Goal: Obtain resource: Obtain resource

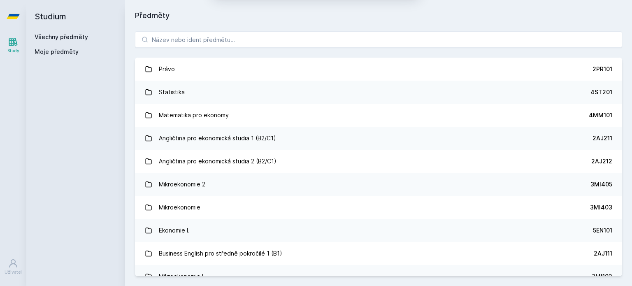
click at [318, 63] on div "[PERSON_NAME] dostávat tipy ohledně studia, nových testů, hodnocení učitelů a p…" at bounding box center [316, 36] width 206 height 73
click at [318, 60] on button "Ne" at bounding box center [318, 53] width 30 height 21
click at [322, 38] on input "search" at bounding box center [378, 39] width 487 height 16
paste input "5EN305"
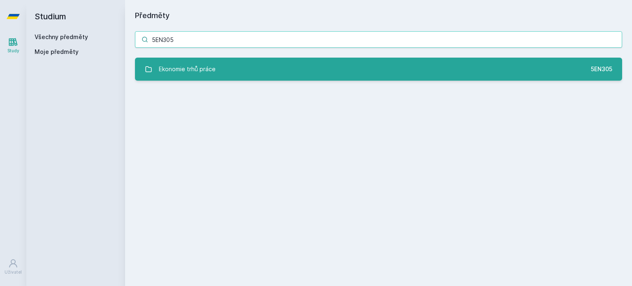
type input "5EN305"
click at [297, 60] on link "Ekonomie trhů práce 5EN305" at bounding box center [378, 69] width 487 height 23
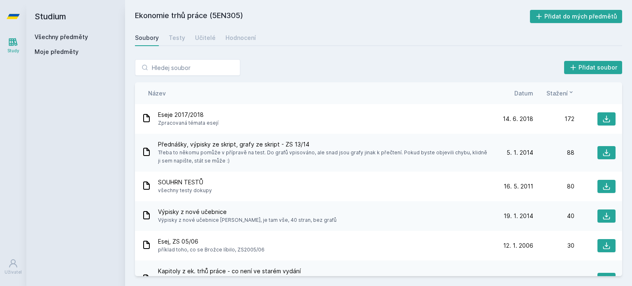
click at [527, 92] on span "Datum" at bounding box center [523, 93] width 19 height 9
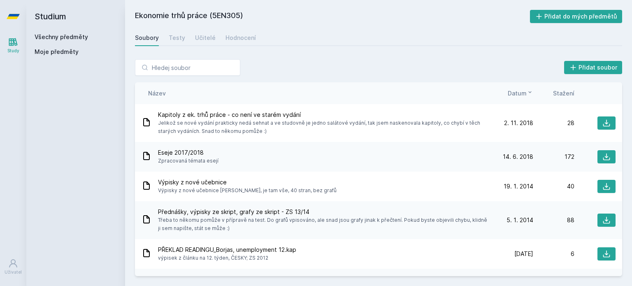
click at [527, 92] on icon at bounding box center [529, 92] width 7 height 7
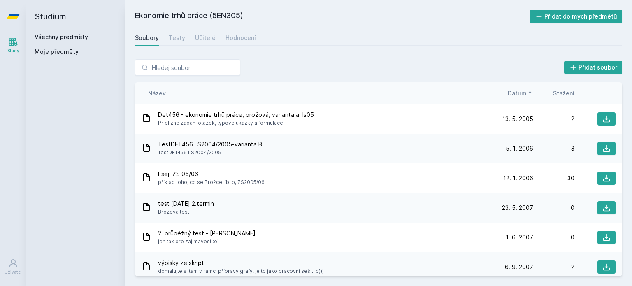
click at [527, 92] on icon at bounding box center [529, 92] width 7 height 7
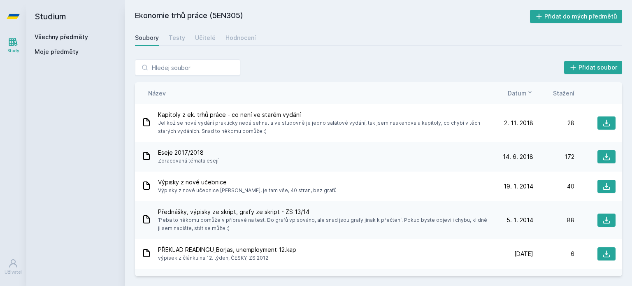
click at [562, 86] on div "Název Datum Stažení" at bounding box center [378, 93] width 487 height 22
click at [560, 92] on span "Stažení" at bounding box center [563, 93] width 21 height 9
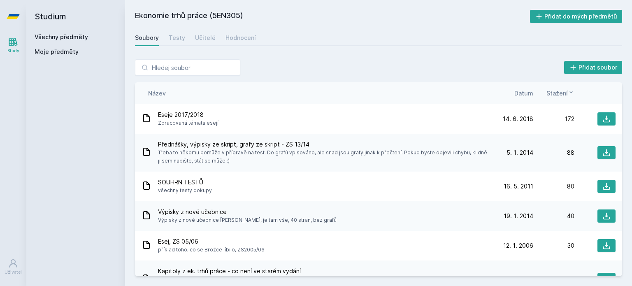
click at [478, 134] on div "Přednášky, výpisky ze skript, grafy ze skript - ZS 13/14 Třeba to někomu pomůže…" at bounding box center [378, 153] width 487 height 38
click at [225, 70] on input "search" at bounding box center [187, 67] width 105 height 16
paste input "5EN306"
type input "5EN306"
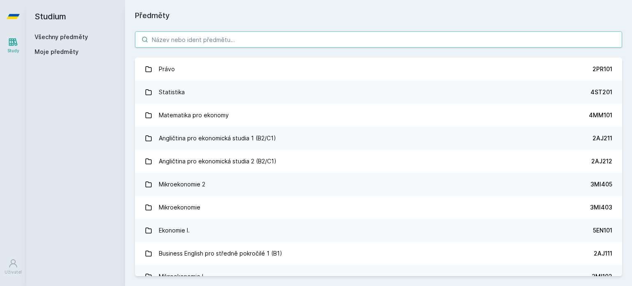
click at [264, 39] on input "search" at bounding box center [378, 39] width 487 height 16
paste input "5EN306"
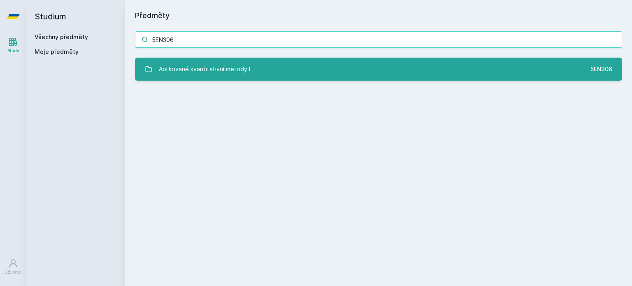
type input "5EN306"
click at [241, 59] on link "Aplikované kvantitativní metody I 5EN306" at bounding box center [378, 69] width 487 height 23
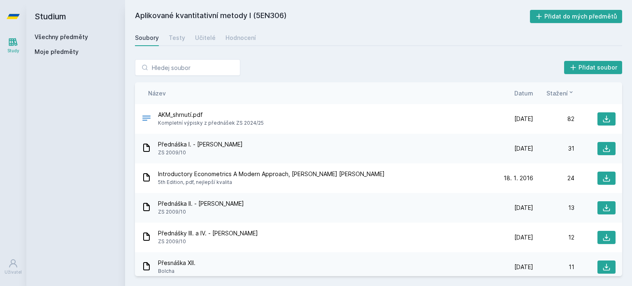
click at [526, 91] on span "Datum" at bounding box center [523, 93] width 19 height 9
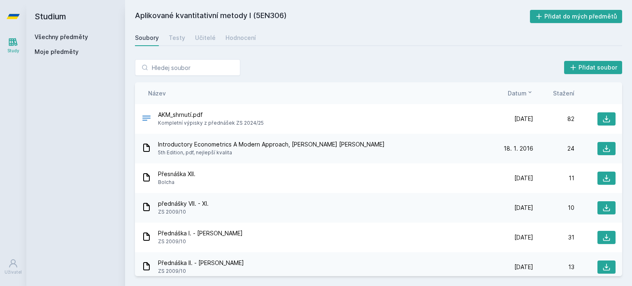
click at [526, 91] on icon at bounding box center [529, 92] width 7 height 7
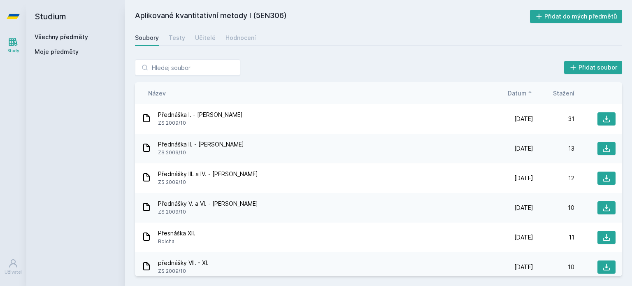
click at [526, 91] on icon at bounding box center [529, 92] width 7 height 7
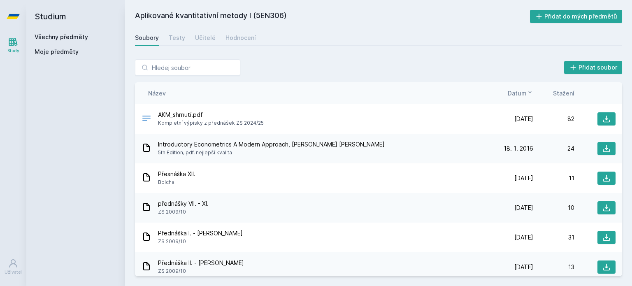
click at [564, 95] on span "Stažení" at bounding box center [563, 93] width 21 height 9
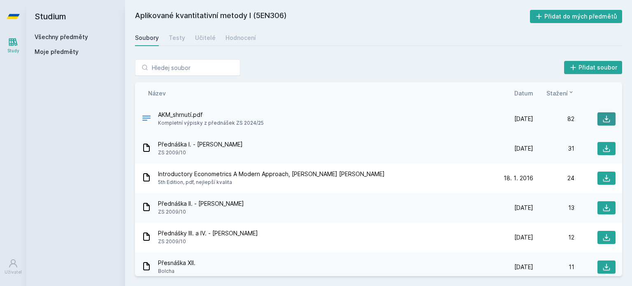
click at [602, 121] on icon at bounding box center [606, 119] width 8 height 8
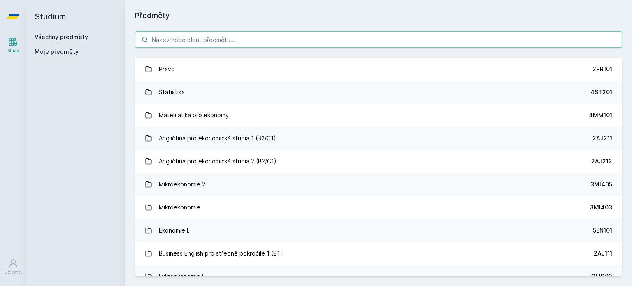
click at [192, 42] on input "search" at bounding box center [378, 39] width 487 height 16
paste input "5HP328"
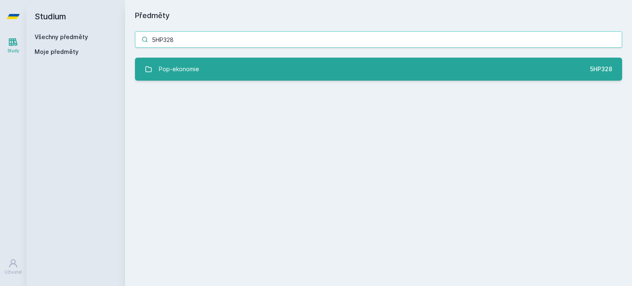
type input "5HP328"
click at [182, 65] on div "Pop-ekonomie" at bounding box center [179, 69] width 40 height 16
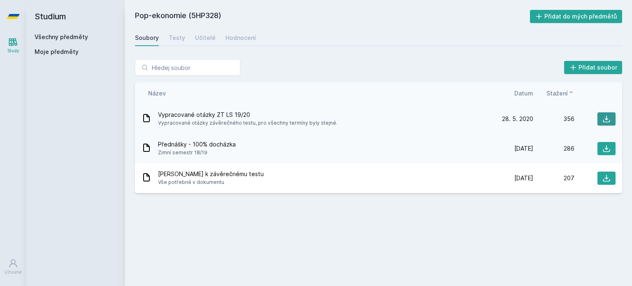
click at [606, 121] on icon at bounding box center [606, 119] width 8 height 8
